Goal: Task Accomplishment & Management: Manage account settings

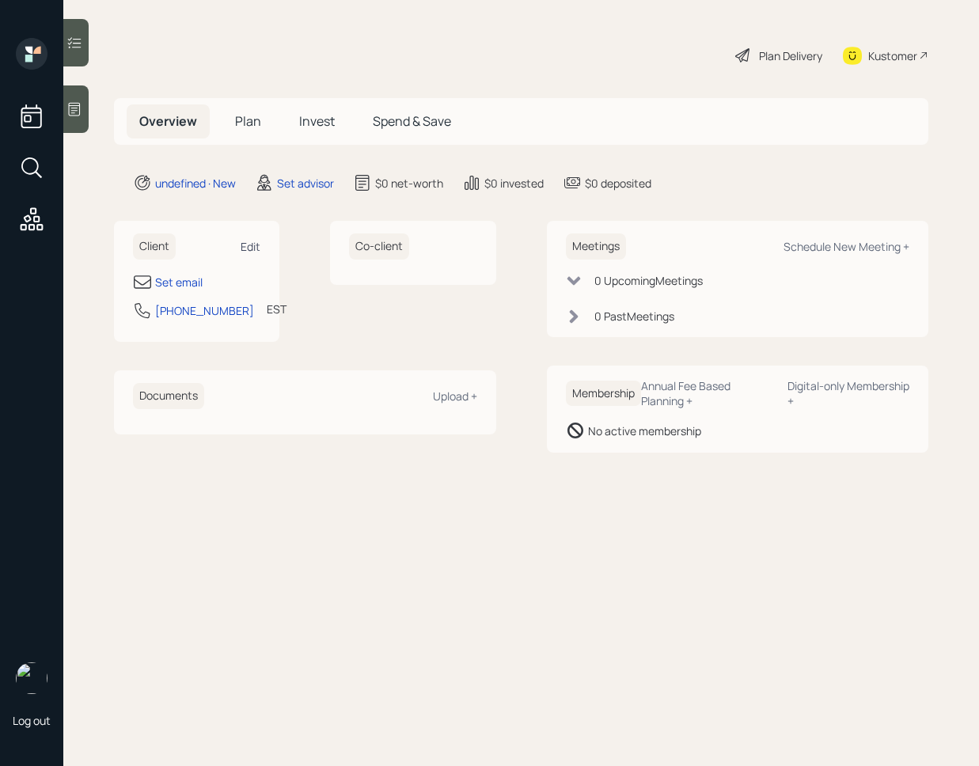
click at [248, 247] on div "Edit" at bounding box center [251, 246] width 20 height 15
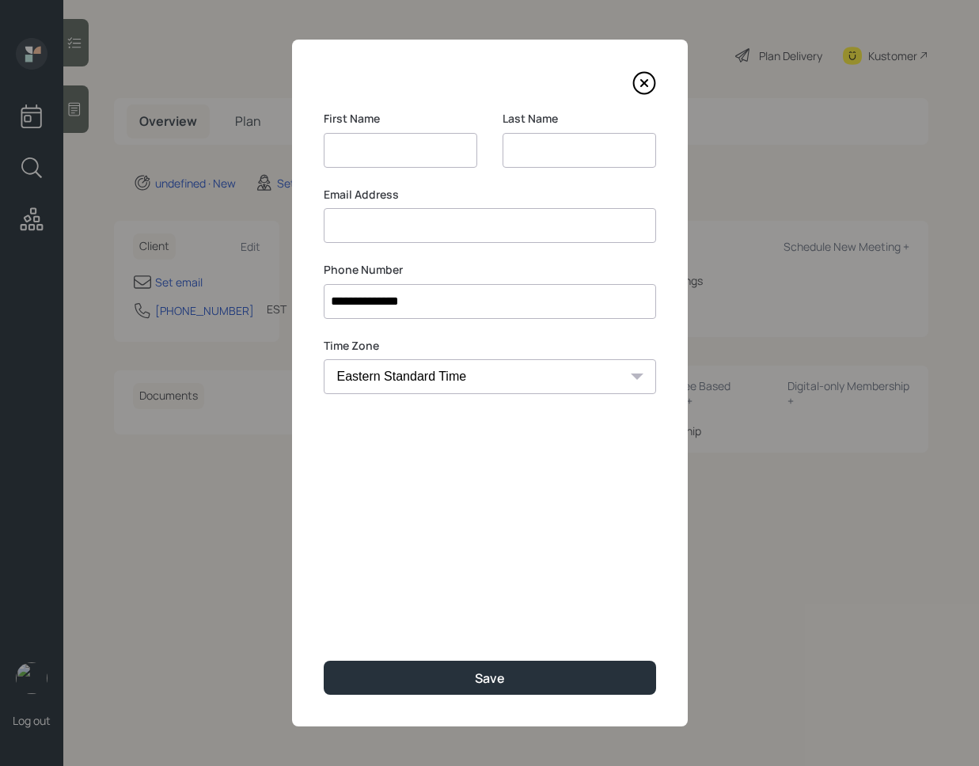
click at [442, 215] on div "Email Address" at bounding box center [490, 215] width 332 height 57
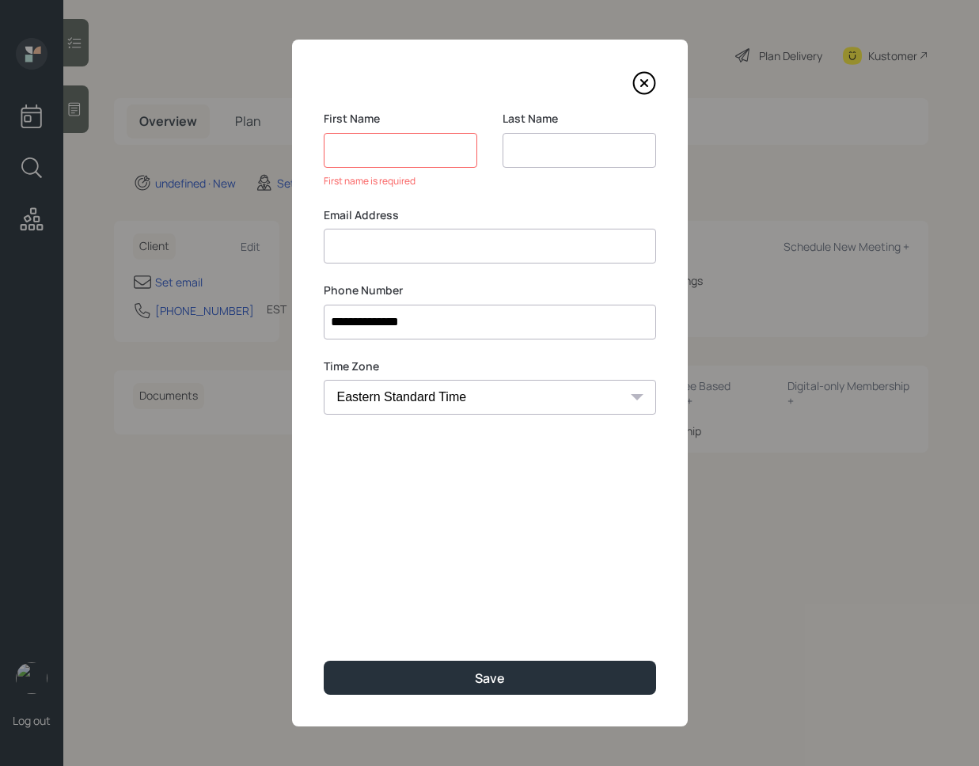
paste input "[PERSON_NAME] [EMAIL_ADDRESS][DOMAIN_NAME]"
drag, startPoint x: 384, startPoint y: 247, endPoint x: 302, endPoint y: 243, distance: 81.6
click at [302, 243] on div "**********" at bounding box center [490, 383] width 396 height 687
type input "[EMAIL_ADDRESS][DOMAIN_NAME]"
click at [400, 147] on input at bounding box center [401, 150] width 154 height 35
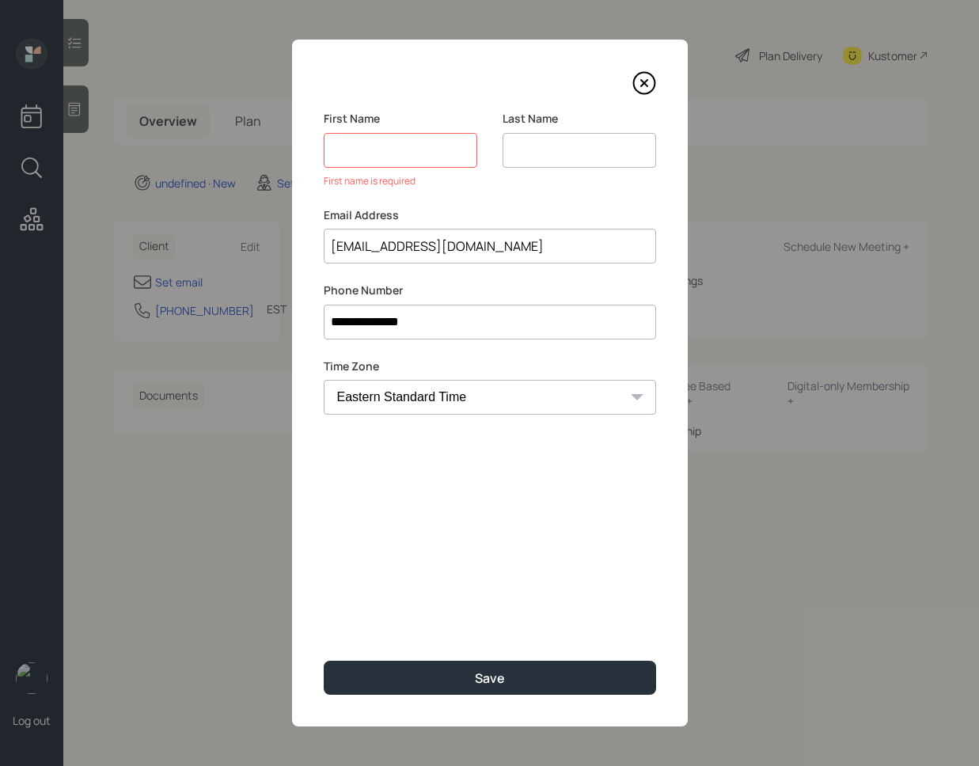
paste input "[PERSON_NAME]"
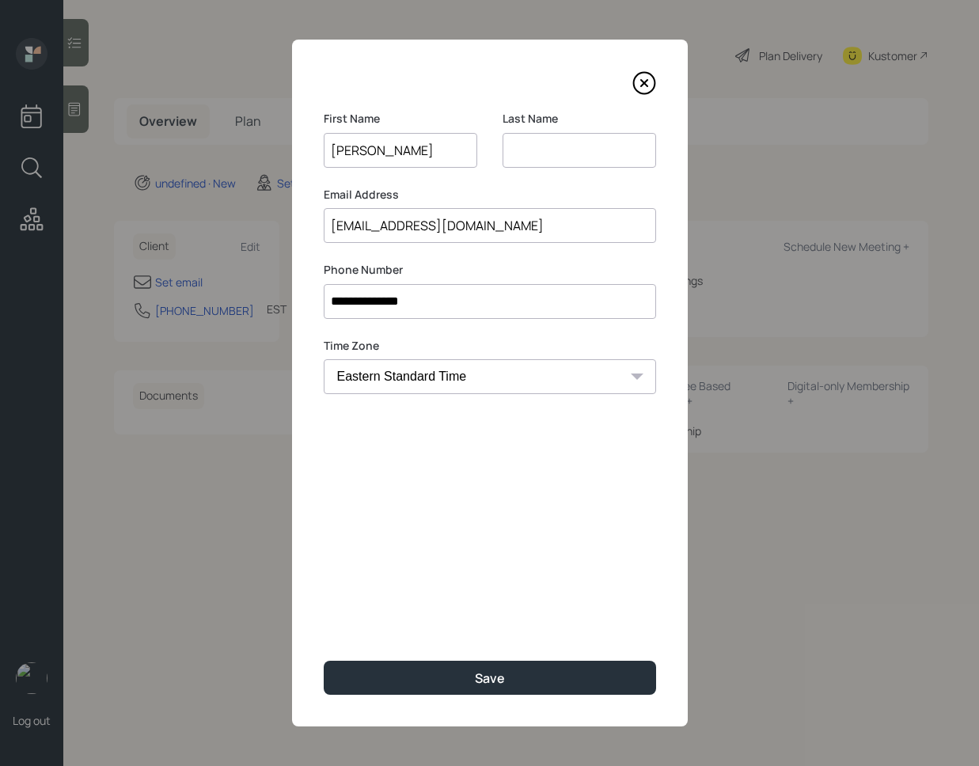
type input "[PERSON_NAME]"
type input "T"
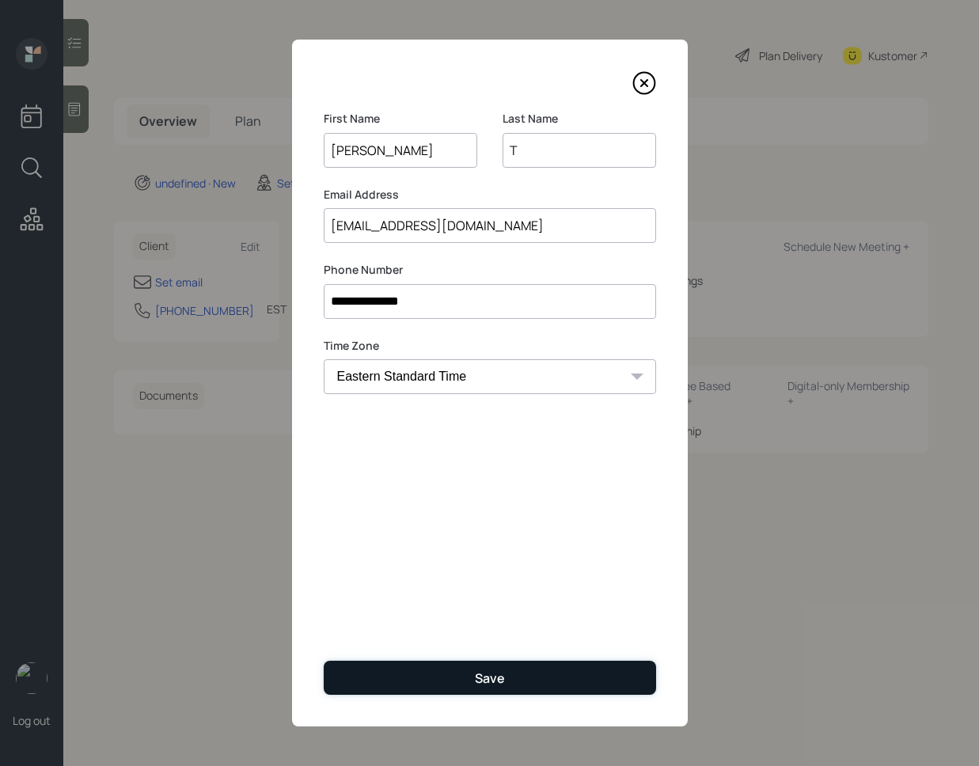
click at [488, 676] on div "Save" at bounding box center [490, 678] width 30 height 17
